Goal: Task Accomplishment & Management: Manage account settings

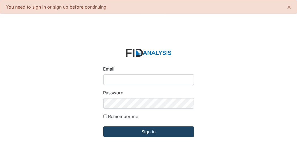
type input "[EMAIL_ADDRESS][DOMAIN_NAME]"
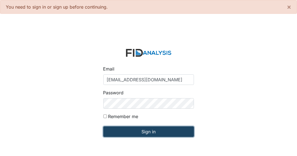
click at [149, 134] on input "Sign in" at bounding box center [148, 131] width 90 height 10
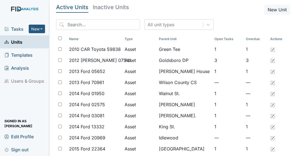
click at [23, 30] on span "Tasks" at bounding box center [16, 29] width 24 height 7
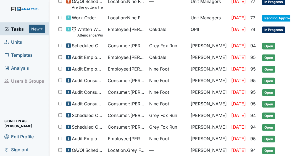
scroll to position [315, 0]
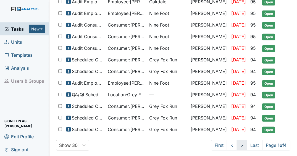
click at [236, 140] on link ">" at bounding box center [241, 145] width 10 height 10
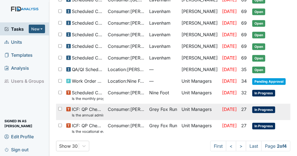
scroll to position [339, 0]
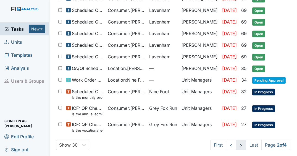
click at [236, 140] on link ">" at bounding box center [241, 144] width 10 height 10
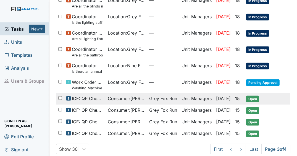
scroll to position [383, 0]
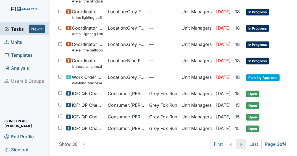
click at [238, 138] on link ">" at bounding box center [241, 143] width 10 height 10
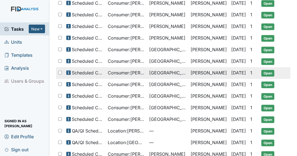
scroll to position [275, 0]
